Goal: Task Accomplishment & Management: Manage account settings

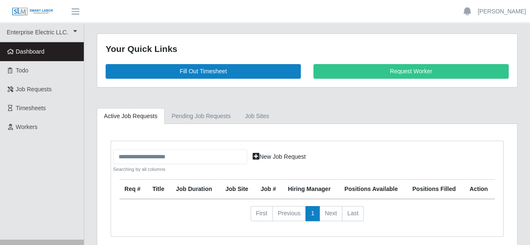
scroll to position [34, 0]
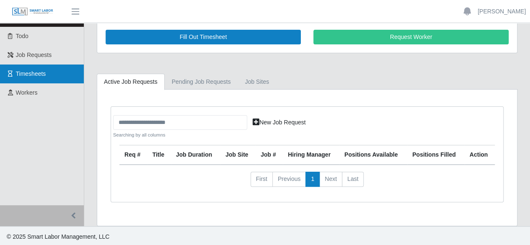
click at [31, 72] on span "Timesheets" at bounding box center [31, 73] width 30 height 7
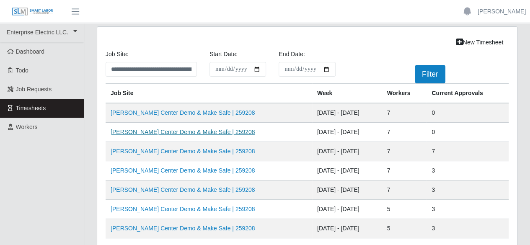
click at [146, 132] on link "VU Seigenthaler Center Demo & Make Safe | 259208" at bounding box center [183, 132] width 144 height 7
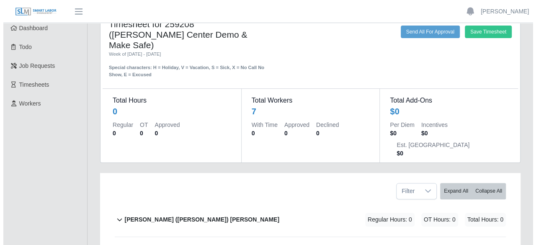
scroll to position [42, 0]
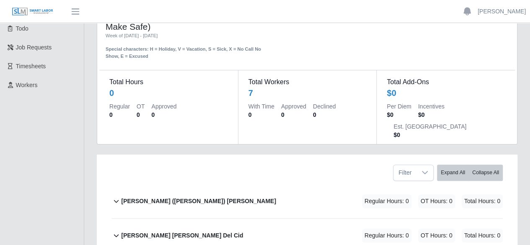
click at [184, 197] on b "Cruz (Alberto) Chacon Gutierrez" at bounding box center [198, 201] width 155 height 9
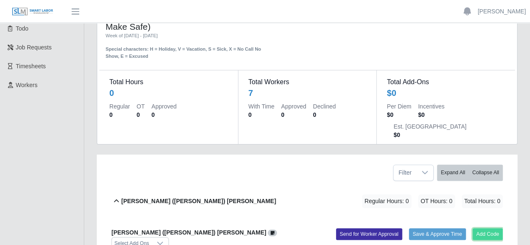
click at [489, 228] on button "Add Code" at bounding box center [488, 234] width 31 height 12
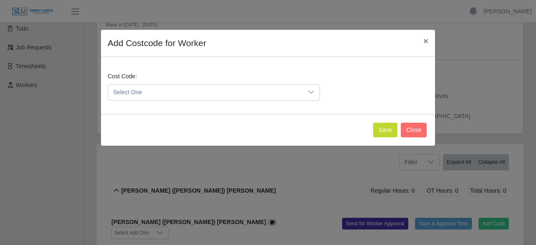
click at [303, 94] on div at bounding box center [311, 93] width 17 height 16
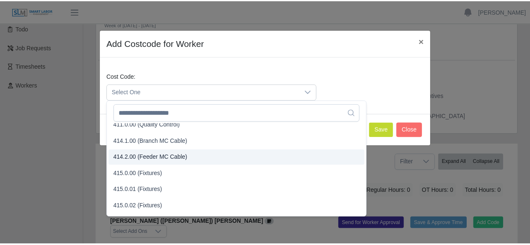
scroll to position [209, 0]
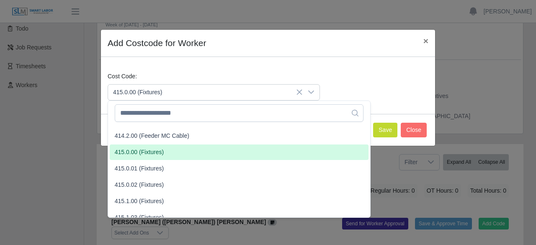
click at [234, 154] on li "415.0.00 (Fixtures)" at bounding box center [239, 153] width 259 height 16
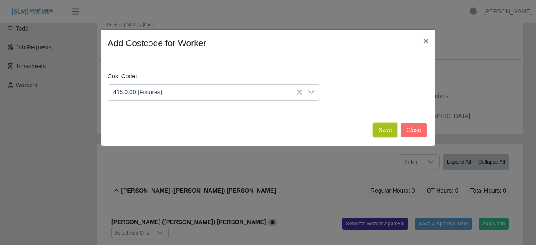
click at [383, 126] on button "Save" at bounding box center [385, 130] width 24 height 15
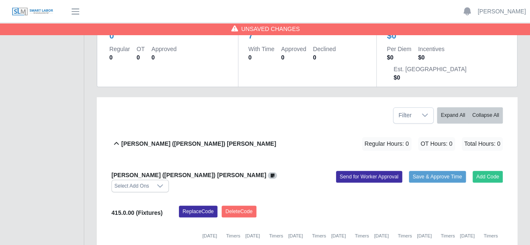
scroll to position [126, 0]
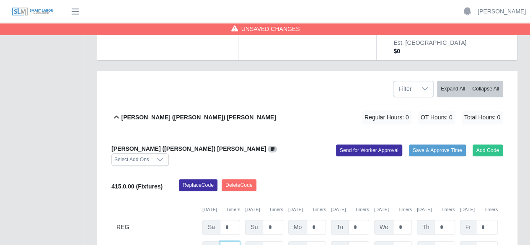
click at [230, 241] on input "*" at bounding box center [230, 248] width 20 height 15
type input "*"
click at [277, 241] on input "*" at bounding box center [273, 248] width 20 height 15
type input "*"
click at [319, 220] on input "*" at bounding box center [316, 227] width 19 height 15
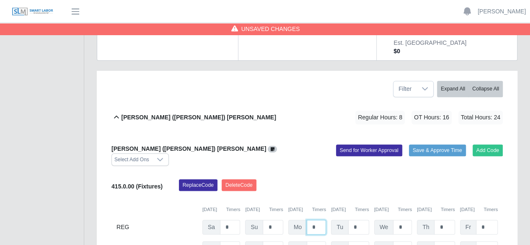
type input "*"
click at [359, 220] on input "*" at bounding box center [358, 227] width 21 height 15
type input "*"
click at [358, 241] on input "*" at bounding box center [358, 248] width 21 height 15
type input "*"
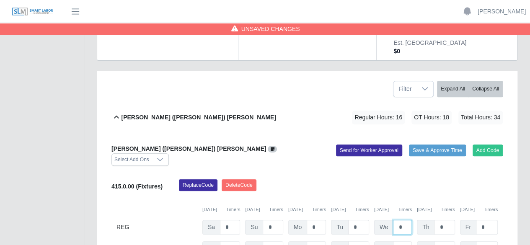
click at [402, 220] on input "*" at bounding box center [402, 227] width 19 height 15
type input "*"
click at [444, 220] on input "*" at bounding box center [444, 227] width 21 height 15
type input "*"
click at [443, 241] on input "*" at bounding box center [444, 248] width 21 height 15
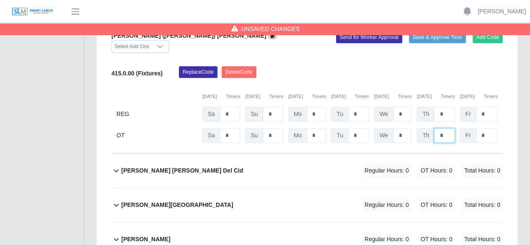
scroll to position [251, 0]
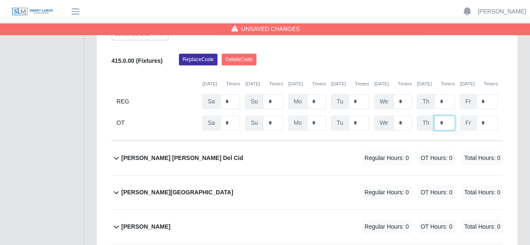
type input "*"
click at [313, 141] on div "Deisy Marinela Del Cid Regular Hours: 0 OT Hours: 0 Total Hours: 0" at bounding box center [312, 158] width 382 height 34
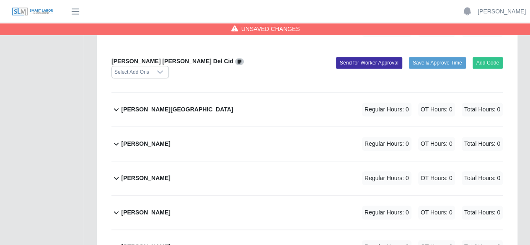
scroll to position [368, 0]
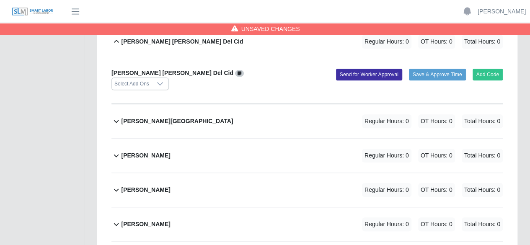
click at [277, 173] on div "Juan Carlos Cardona Regular Hours: 0 OT Hours: 0 Total Hours: 0" at bounding box center [312, 190] width 382 height 34
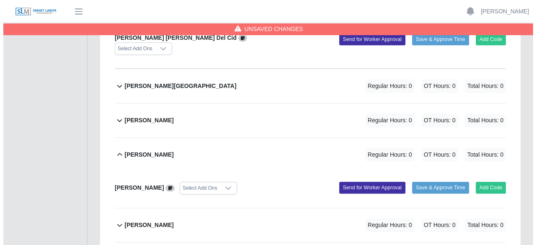
scroll to position [404, 0]
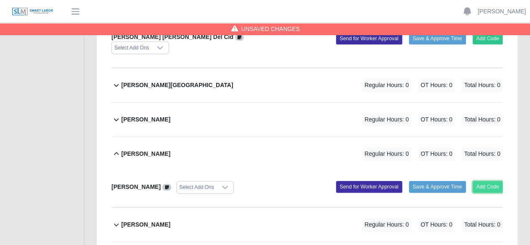
click at [495, 181] on button "Add Code" at bounding box center [488, 187] width 31 height 12
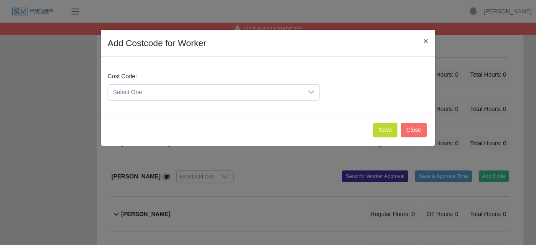
click at [311, 93] on icon at bounding box center [311, 91] width 6 height 3
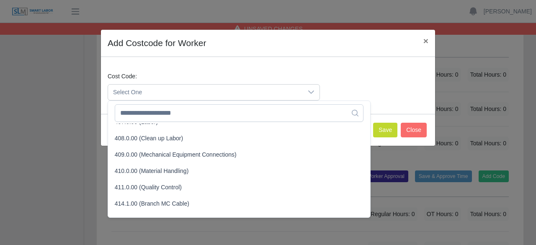
scroll to position [168, 0]
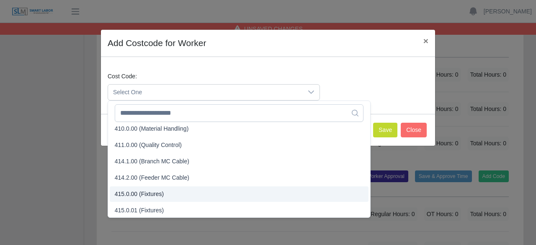
click at [223, 192] on li "415.0.00 (Fixtures)" at bounding box center [239, 194] width 259 height 16
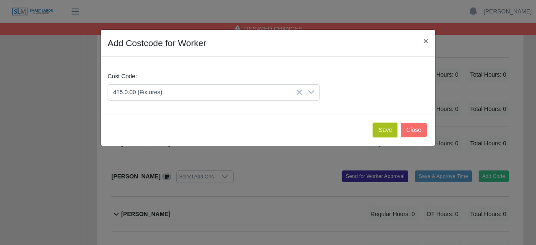
click at [390, 131] on button "Save" at bounding box center [385, 130] width 24 height 15
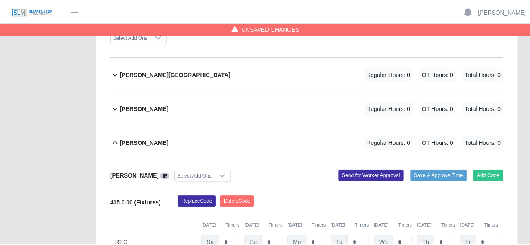
scroll to position [490, 0]
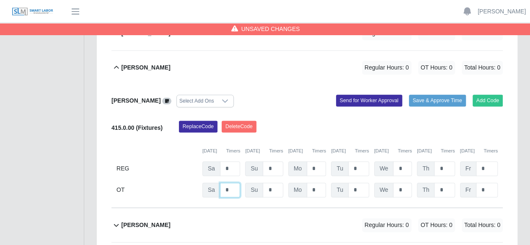
click at [229, 183] on input "*" at bounding box center [230, 190] width 20 height 15
type input "*"
click at [319, 161] on input "*" at bounding box center [316, 168] width 19 height 15
type input "*"
click at [358, 161] on input "*" at bounding box center [358, 168] width 21 height 15
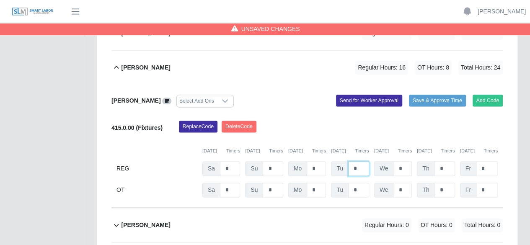
type input "*"
click at [401, 161] on input "*" at bounding box center [402, 168] width 19 height 15
type input "*"
click at [441, 161] on input "*" at bounding box center [444, 168] width 21 height 15
type input "*"
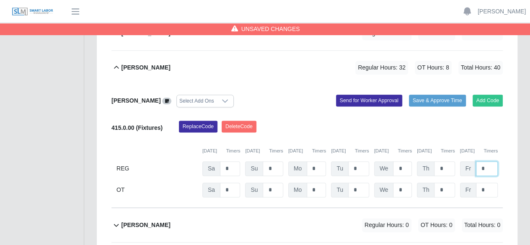
click at [482, 161] on input "*" at bounding box center [487, 168] width 22 height 15
type input "*"
click at [401, 183] on input "*" at bounding box center [402, 190] width 19 height 15
type input "*"
click at [447, 161] on input "*" at bounding box center [444, 168] width 21 height 15
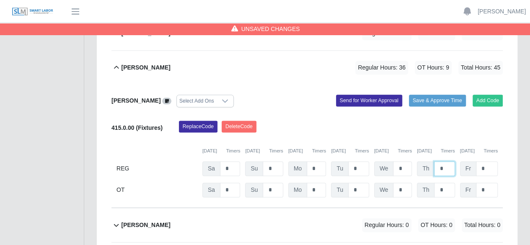
type input "*"
click at [275, 208] on div "Melvin Rodriguez Regular Hours: 0 OT Hours: 0 Total Hours: 0" at bounding box center [312, 225] width 382 height 34
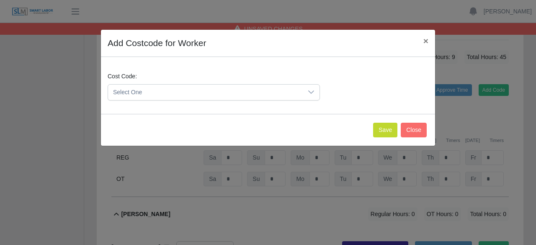
click at [310, 95] on div at bounding box center [311, 93] width 17 height 16
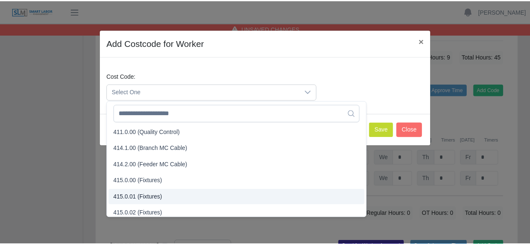
scroll to position [209, 0]
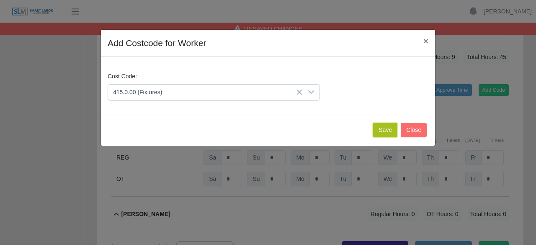
click at [385, 126] on button "Save" at bounding box center [385, 130] width 24 height 15
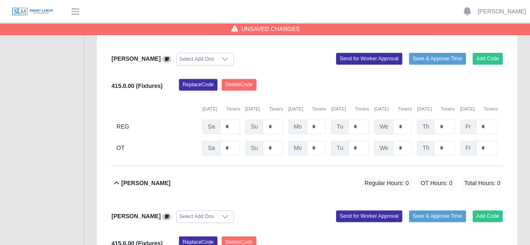
scroll to position [574, 0]
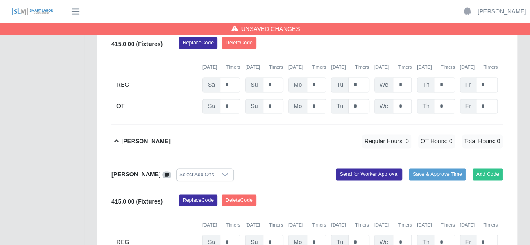
type input "*"
click at [317, 235] on input "*" at bounding box center [316, 242] width 19 height 15
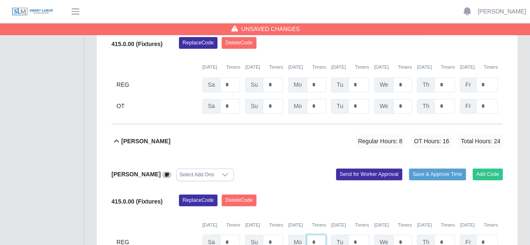
type input "*"
click at [360, 235] on input "*" at bounding box center [358, 242] width 21 height 15
type input "*"
click at [403, 235] on input "*" at bounding box center [402, 242] width 19 height 15
type input "*"
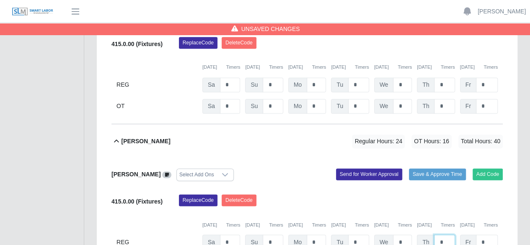
click at [446, 235] on input "*" at bounding box center [444, 242] width 21 height 15
type input "*"
click at [488, 235] on input "*" at bounding box center [487, 242] width 22 height 15
type input "*"
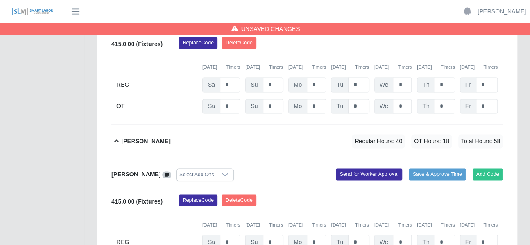
type input "*"
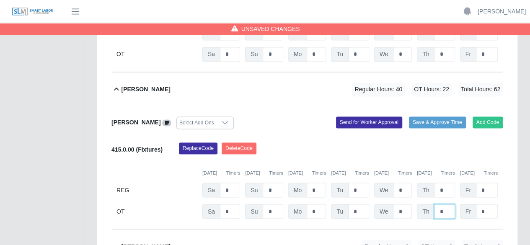
scroll to position [613, 0]
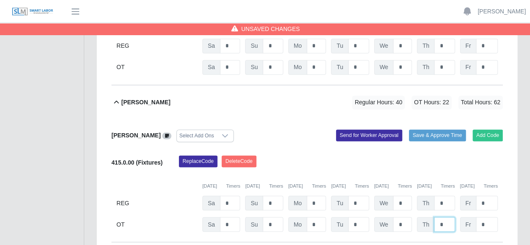
type input "*"
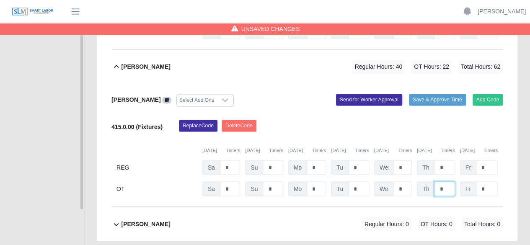
scroll to position [655, 0]
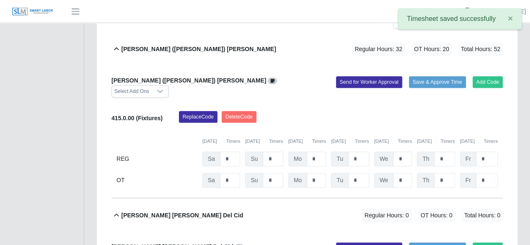
scroll to position [0, 0]
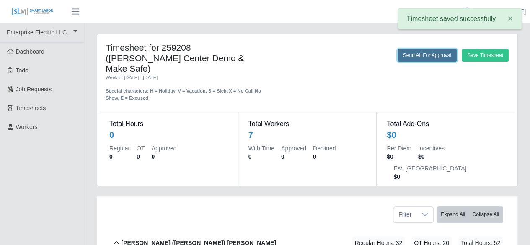
click at [430, 54] on button "Send All For Approval" at bounding box center [427, 55] width 59 height 13
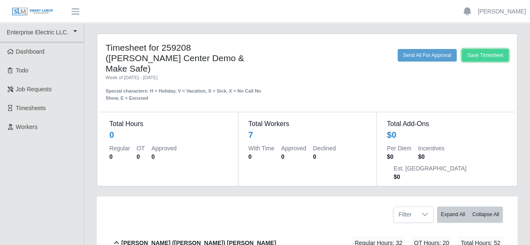
click at [482, 53] on button "Save Timesheet" at bounding box center [485, 55] width 47 height 13
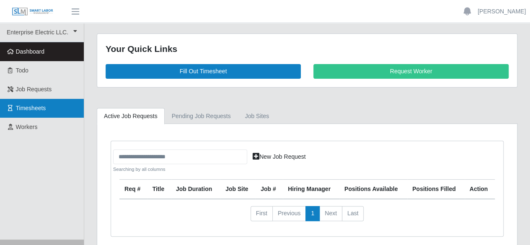
click at [29, 103] on link "Timesheets" at bounding box center [42, 108] width 84 height 19
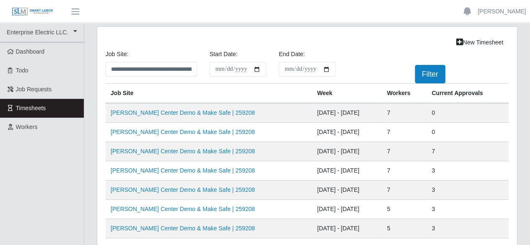
click at [171, 157] on td "[PERSON_NAME] Center Demo & Make Safe | 259208" at bounding box center [209, 151] width 207 height 19
click at [173, 150] on link "[PERSON_NAME] Center Demo & Make Safe | 259208" at bounding box center [183, 151] width 144 height 7
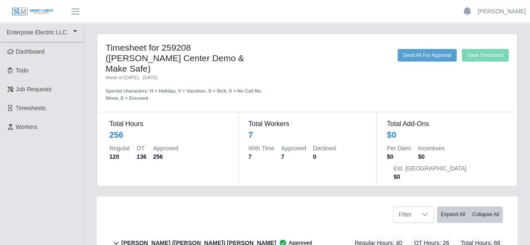
scroll to position [42, 0]
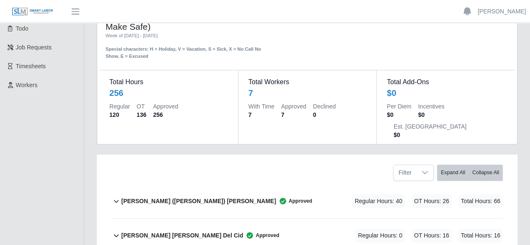
click at [255, 184] on div "[PERSON_NAME] ([PERSON_NAME]) [PERSON_NAME] Approved Regular Hours: 40 OT Hours…" at bounding box center [312, 201] width 382 height 34
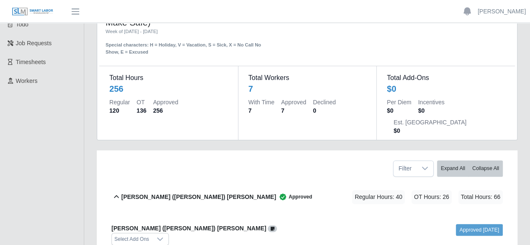
scroll to position [0, 0]
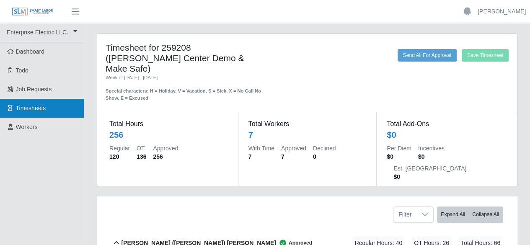
click at [39, 103] on link "Timesheets" at bounding box center [42, 108] width 84 height 19
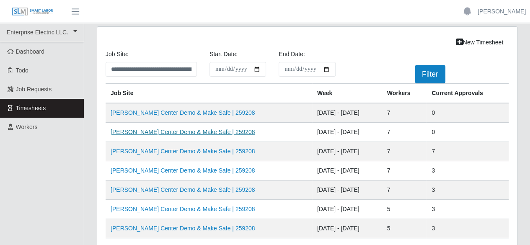
click at [207, 129] on link "[PERSON_NAME] Center Demo & Make Safe | 259208" at bounding box center [183, 132] width 144 height 7
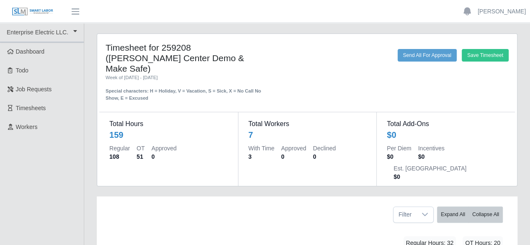
scroll to position [42, 0]
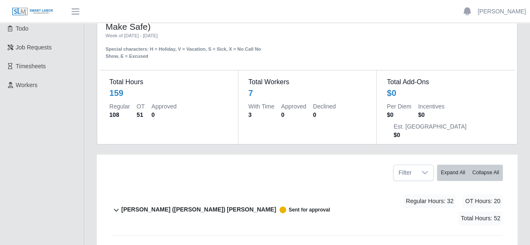
click at [300, 184] on div "[PERSON_NAME] ([PERSON_NAME]) [PERSON_NAME] Sent for approval Regular Hours: 32…" at bounding box center [312, 209] width 382 height 51
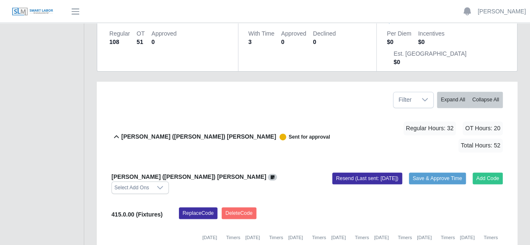
scroll to position [126, 0]
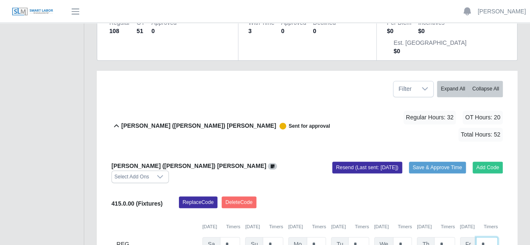
click at [493, 237] on input "*" at bounding box center [487, 244] width 22 height 15
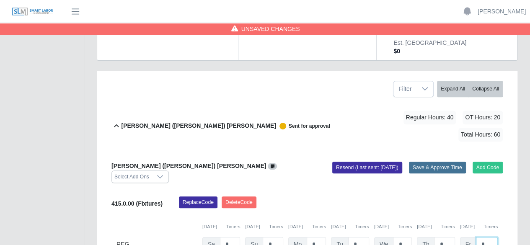
type input "*"
click at [428, 162] on button "Save & Approve Time" at bounding box center [437, 168] width 57 height 12
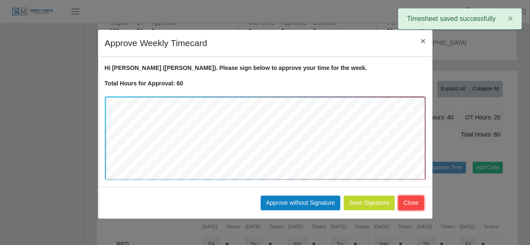
click at [416, 199] on button "Close" at bounding box center [411, 203] width 26 height 15
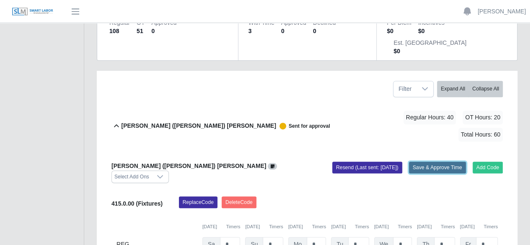
click at [429, 162] on button "Save & Approve Time" at bounding box center [437, 168] width 57 height 12
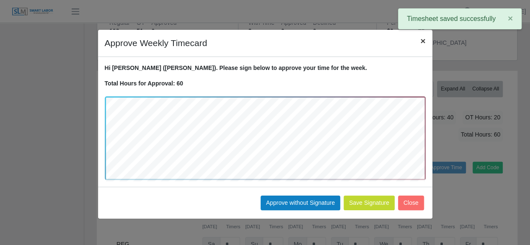
click at [423, 39] on span "×" at bounding box center [422, 41] width 5 height 10
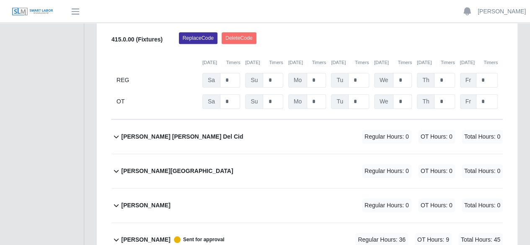
scroll to position [293, 0]
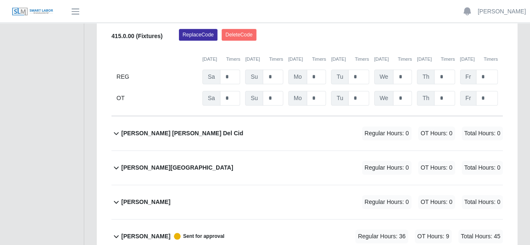
click at [254, 220] on div "Juan Carlos Cardona Sent for approval Regular Hours: 36 OT Hours: 9 Total Hours…" at bounding box center [312, 237] width 382 height 34
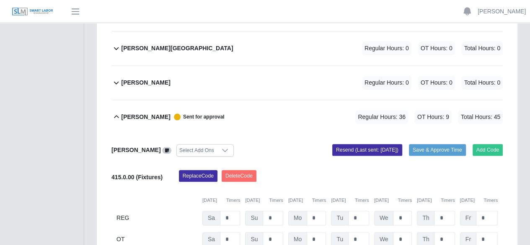
scroll to position [412, 0]
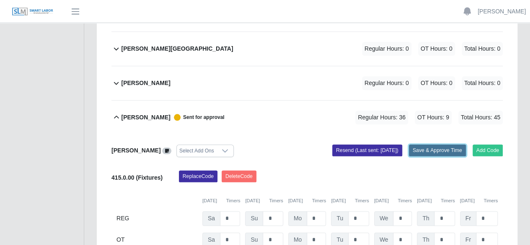
click at [439, 145] on button "Save & Approve Time" at bounding box center [437, 151] width 57 height 12
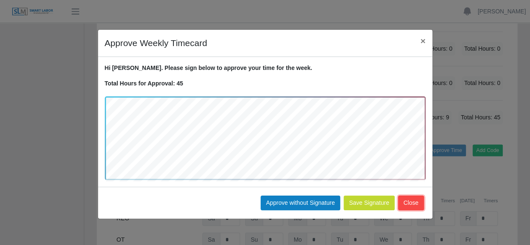
click at [413, 202] on button "Close" at bounding box center [411, 203] width 26 height 15
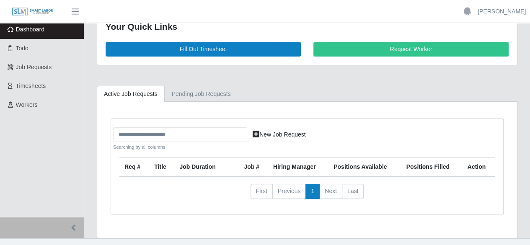
scroll to position [34, 0]
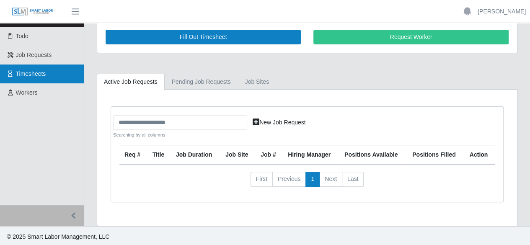
click at [11, 78] on link "Timesheets" at bounding box center [42, 74] width 84 height 19
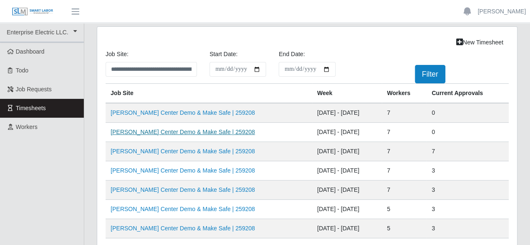
click at [223, 131] on link "[PERSON_NAME] Center Demo & Make Safe | 259208" at bounding box center [183, 132] width 144 height 7
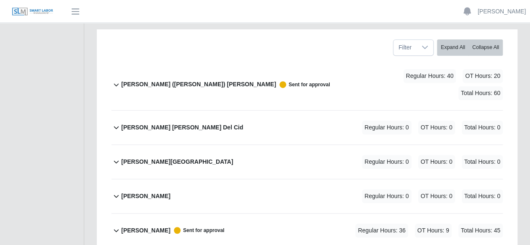
scroll to position [125, 0]
